Goal: Browse casually

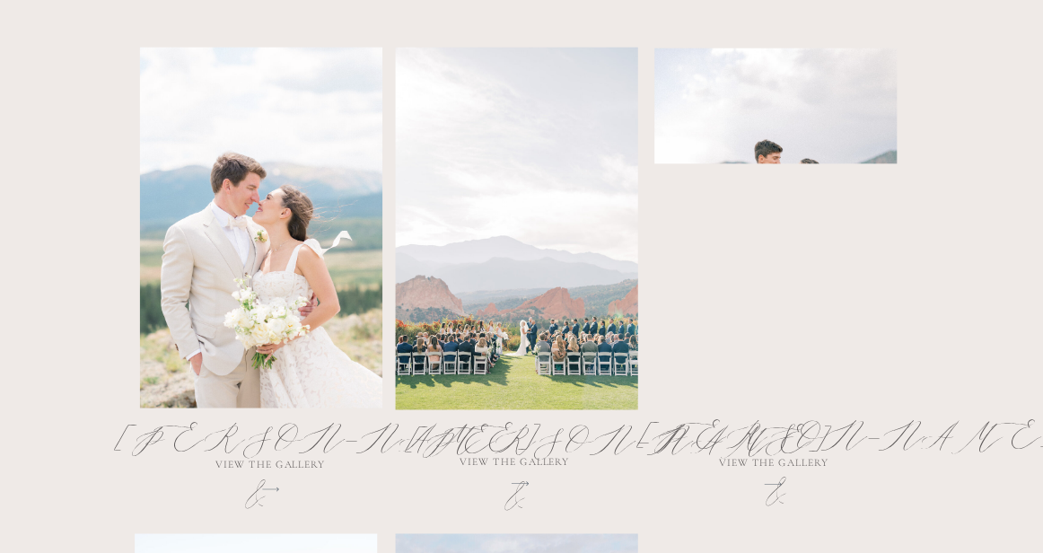
scroll to position [1018, 0]
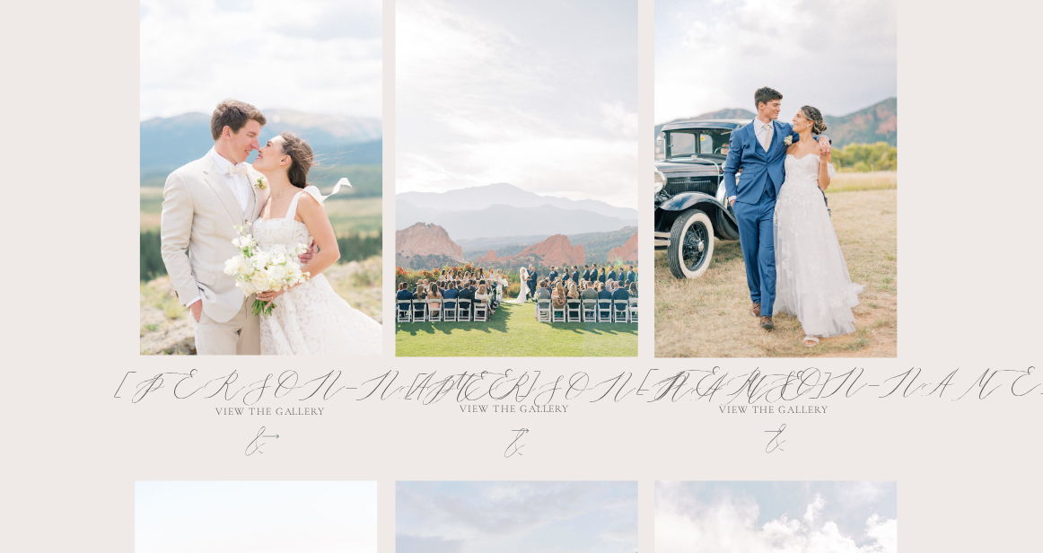
click at [250, 279] on div at bounding box center [261, 176] width 242 height 361
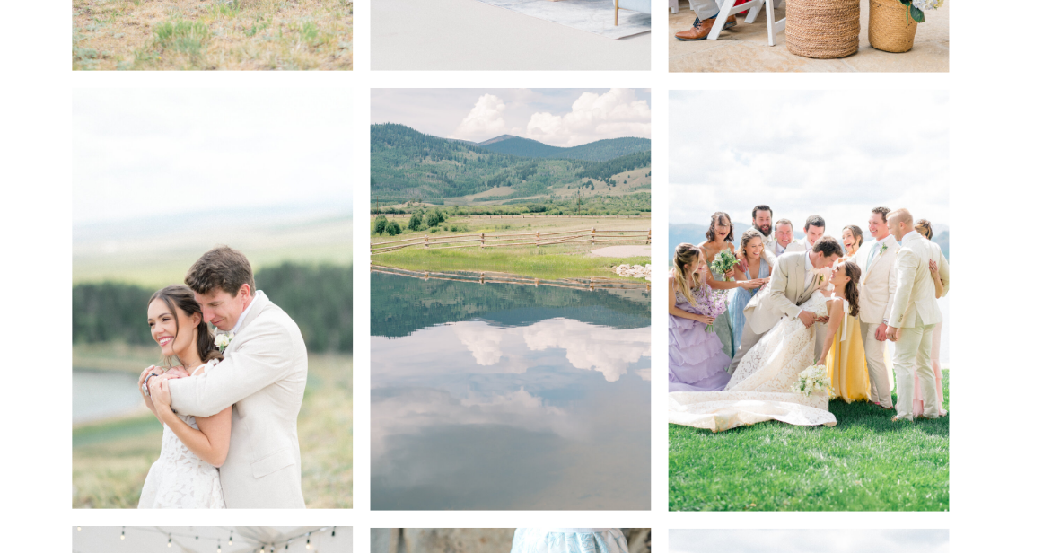
scroll to position [5033, 0]
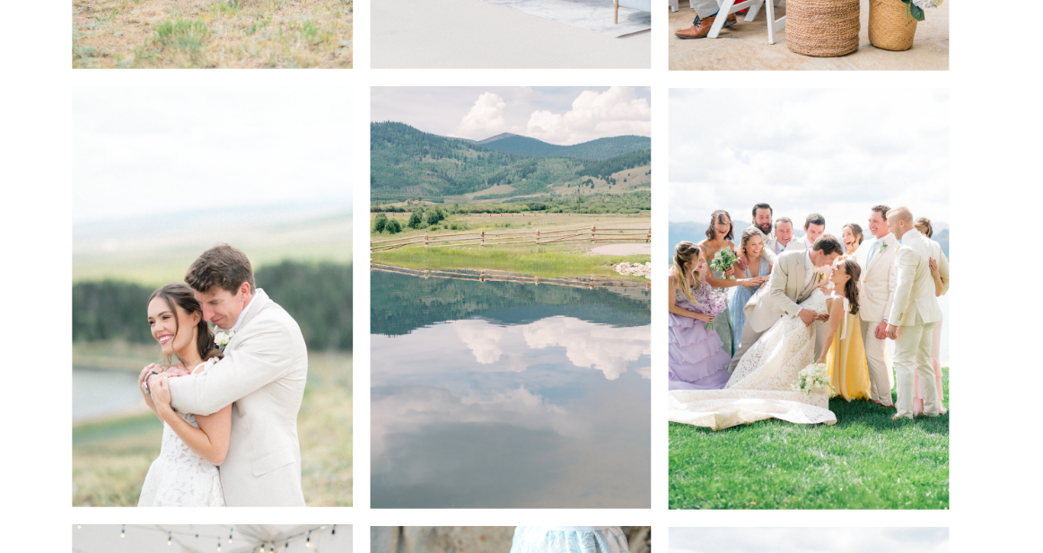
click at [489, 340] on img at bounding box center [510, 299] width 281 height 422
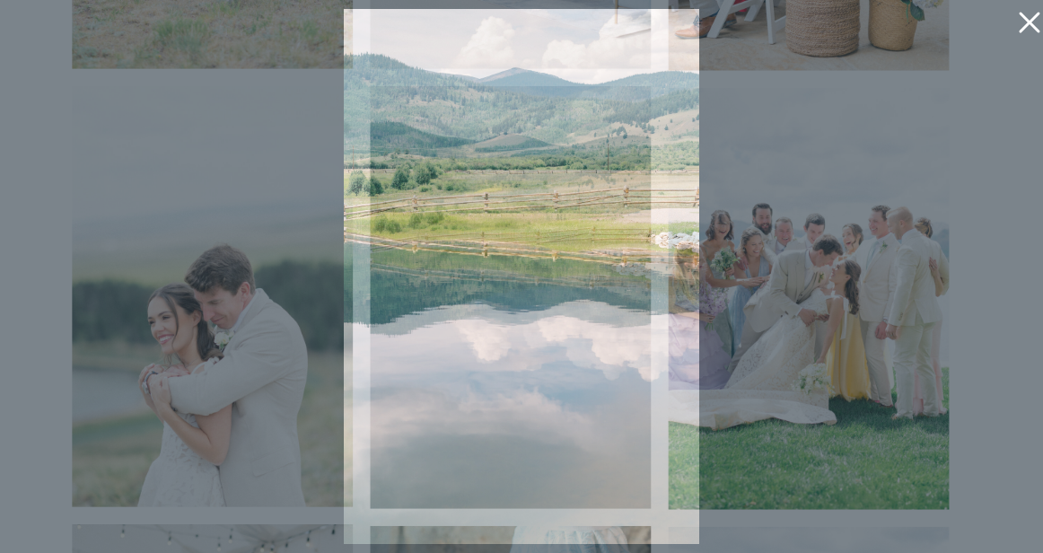
click at [1014, 33] on icon at bounding box center [1025, 18] width 36 height 36
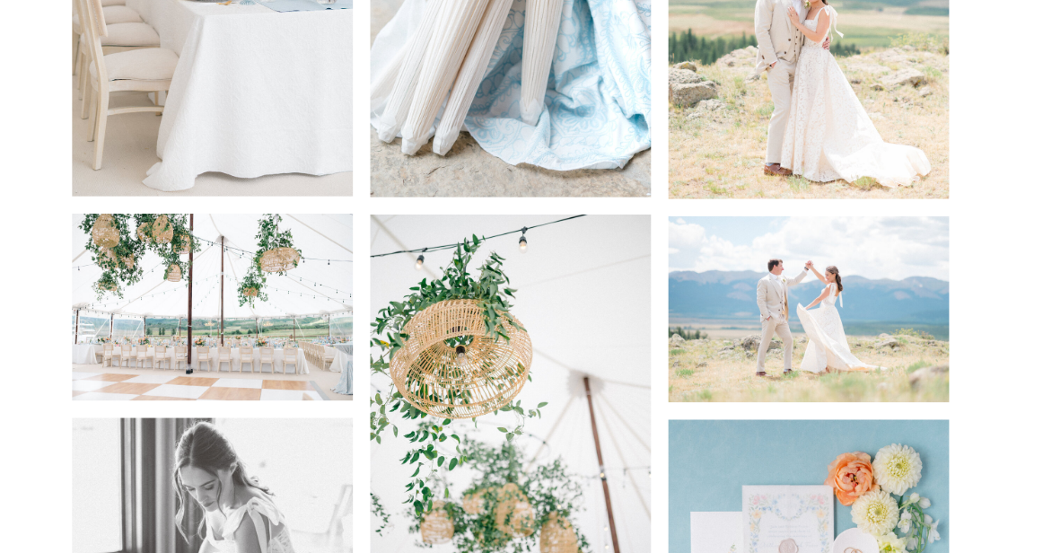
scroll to position [5670, 0]
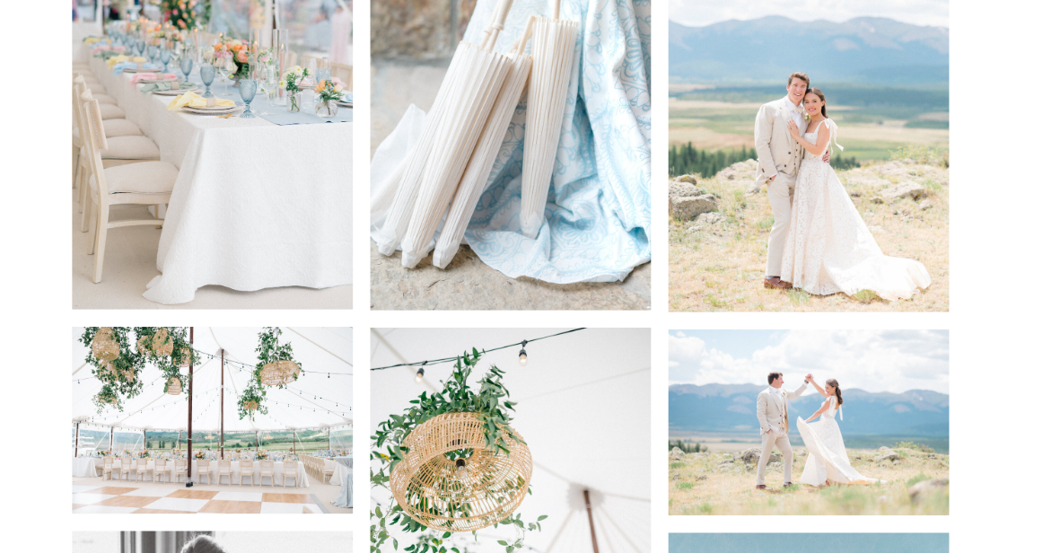
click at [862, 441] on img at bounding box center [809, 423] width 281 height 187
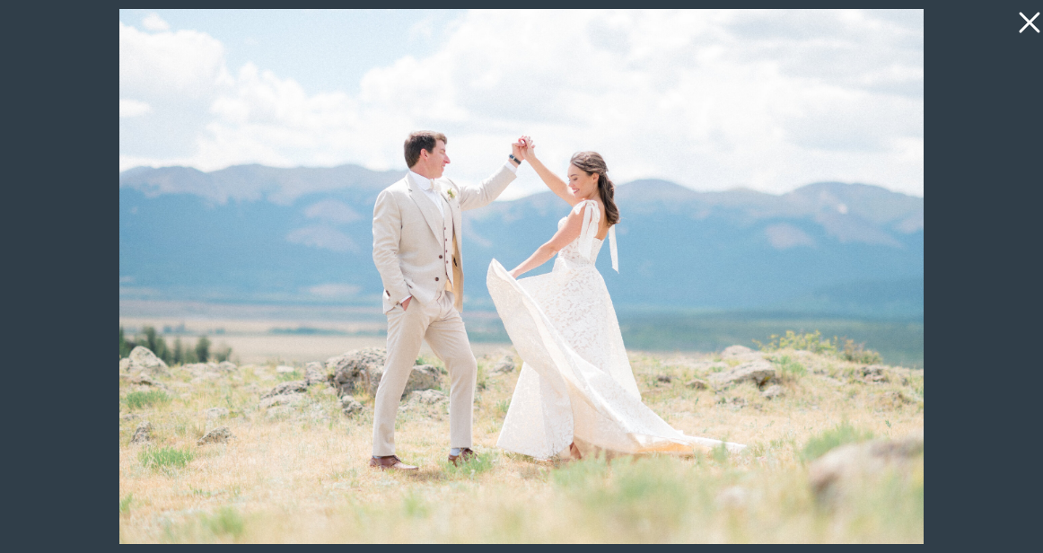
click at [1031, 22] on icon at bounding box center [1029, 23] width 21 height 21
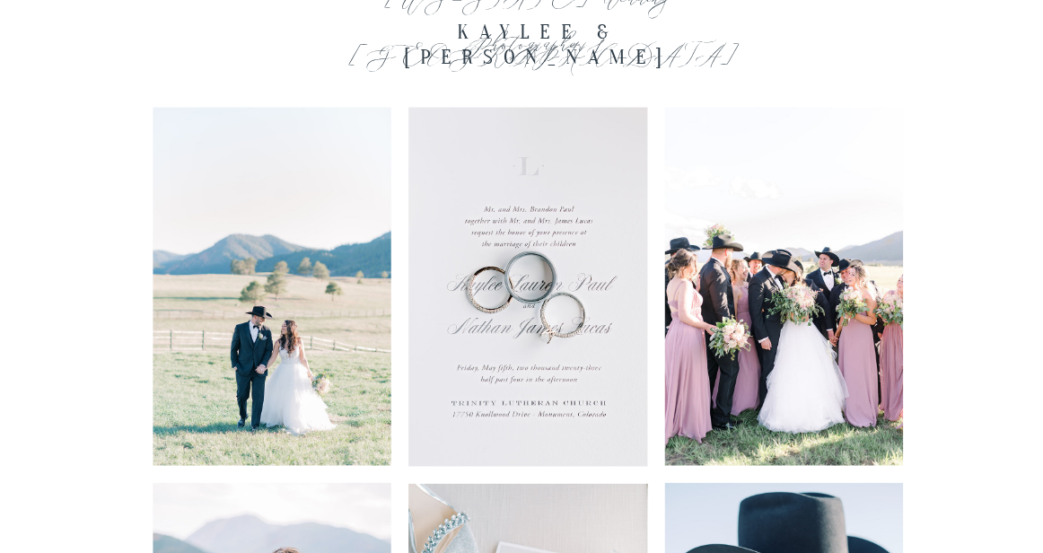
scroll to position [11346, 0]
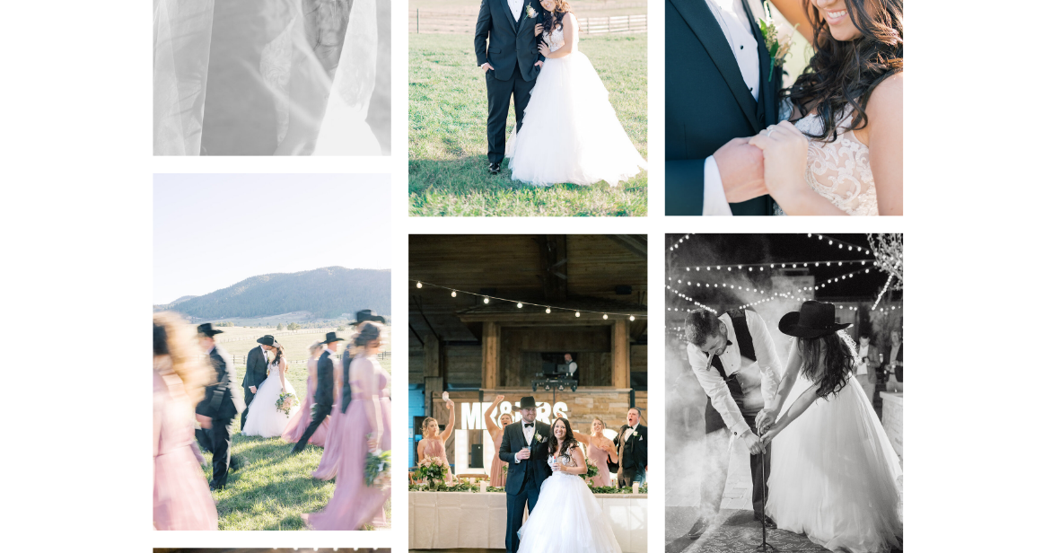
scroll to position [13859, 0]
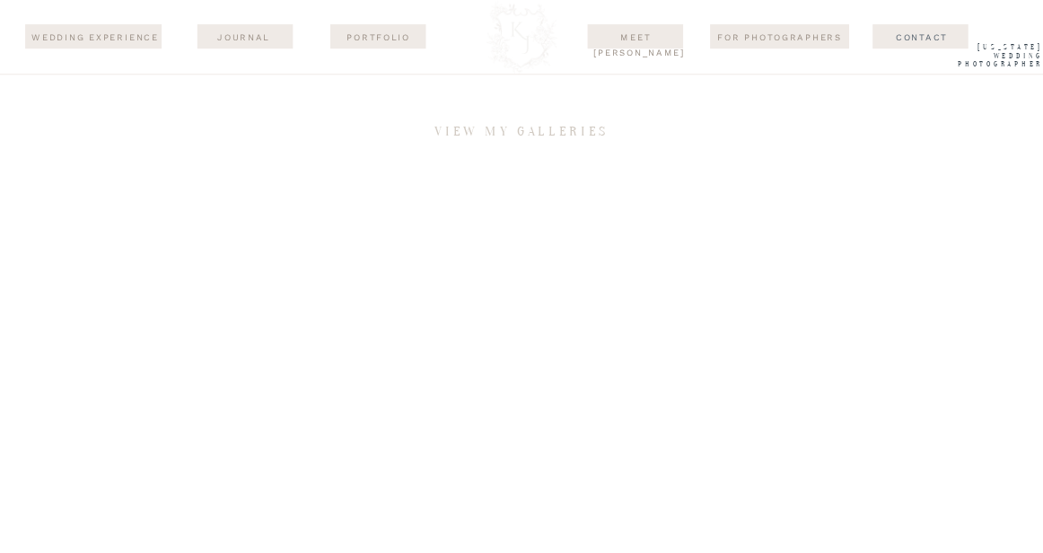
scroll to position [5100, 0]
